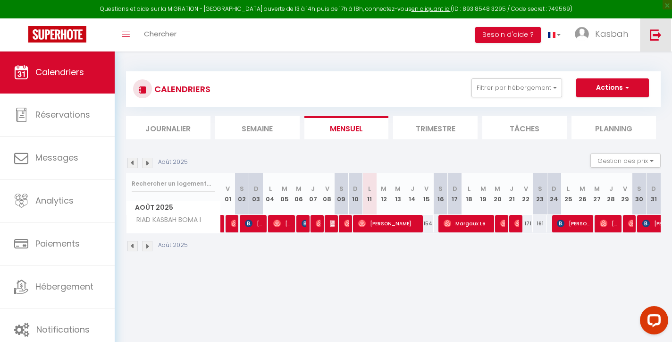
click at [662, 40] on link at bounding box center [655, 34] width 31 height 33
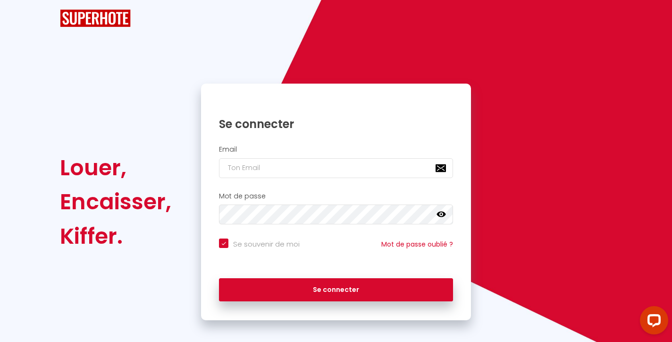
checkbox input "true"
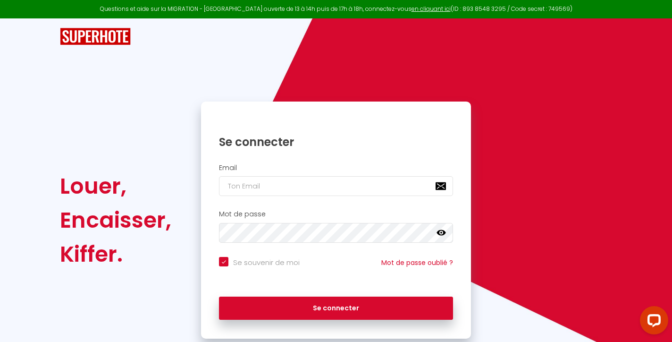
type input "i"
checkbox input "true"
type input "in"
checkbox input "true"
type input "inf"
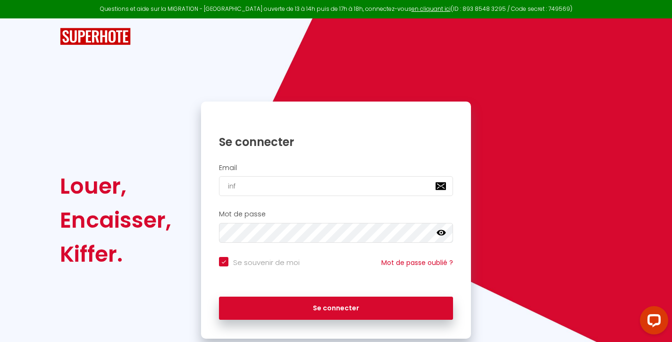
checkbox input "true"
type input "info"
checkbox input "true"
type input "[EMAIL_ADDRESS][DOMAIN_NAME]"
click at [336, 306] on button "Se connecter" at bounding box center [336, 308] width 234 height 24
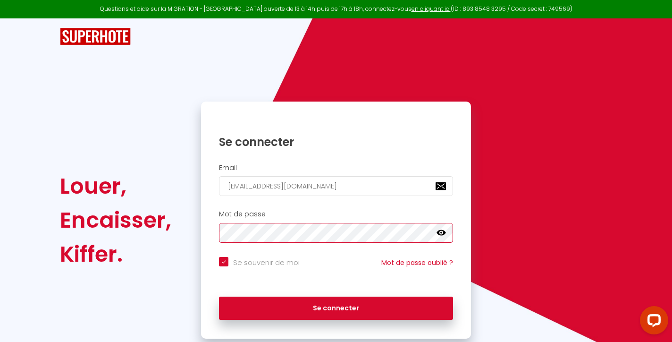
checkbox input "true"
